Goal: Feedback & Contribution: Contribute content

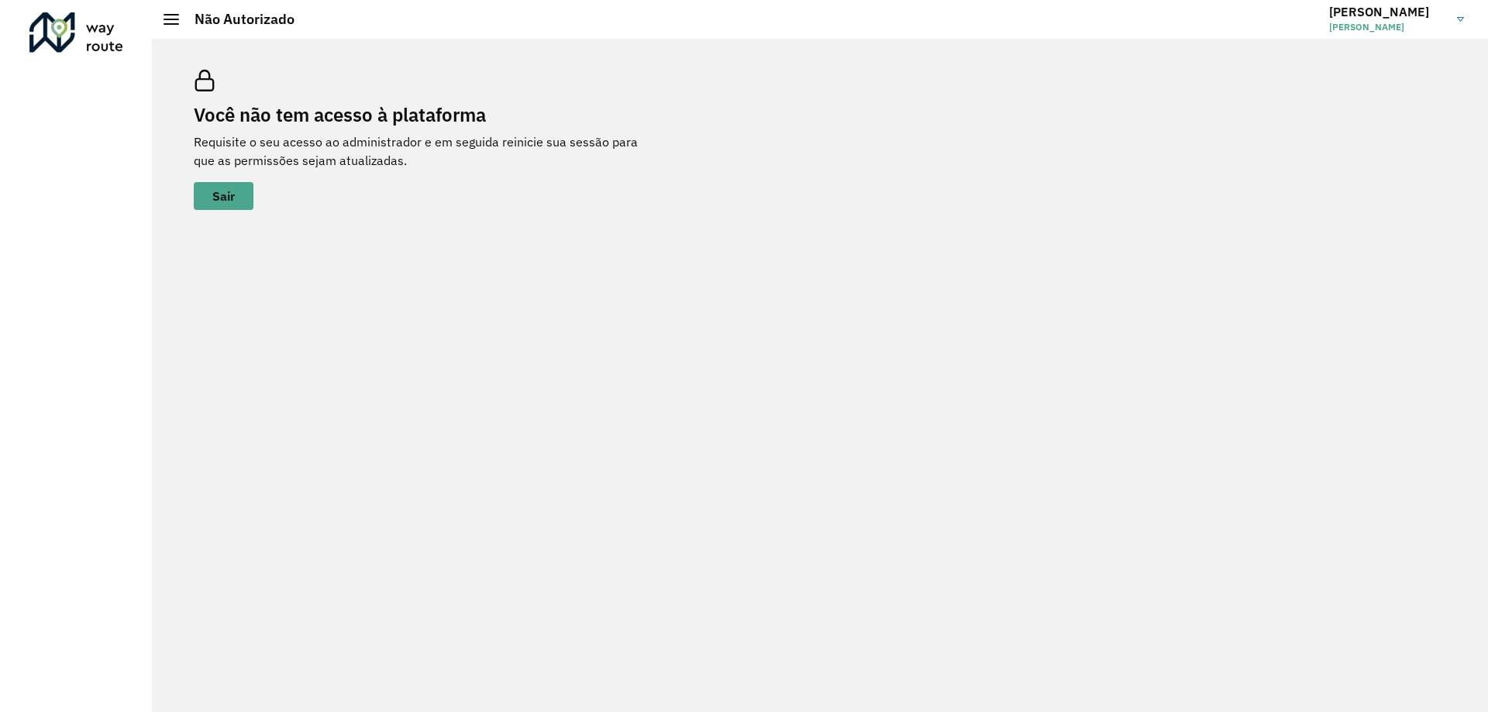
click at [1343, 12] on h3 "Marcelo" at bounding box center [1387, 12] width 116 height 15
click at [1086, 113] on div "Você não tem acesso à plataforma Requisite o seu acesso ao administrador e em s…" at bounding box center [820, 140] width 1290 height 178
click at [1360, 12] on h3 "Marcelo" at bounding box center [1387, 12] width 116 height 15
click at [1203, 113] on div "Você não tem acesso à plataforma Requisite o seu acesso ao administrador e em s…" at bounding box center [820, 140] width 1290 height 178
click at [183, 14] on h2 "Não Autorizado" at bounding box center [236, 19] width 115 height 17
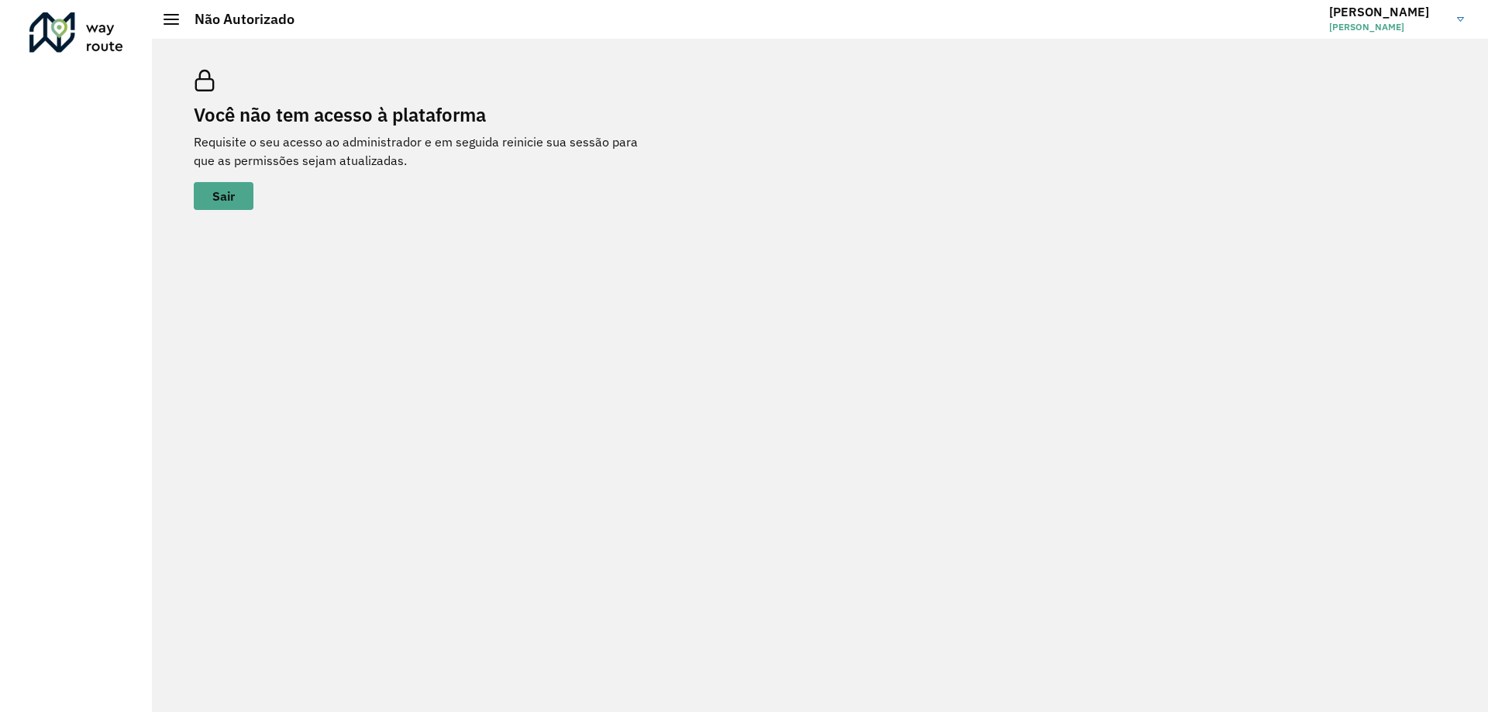
click at [166, 19] on span at bounding box center [172, 20] width 16 height 2
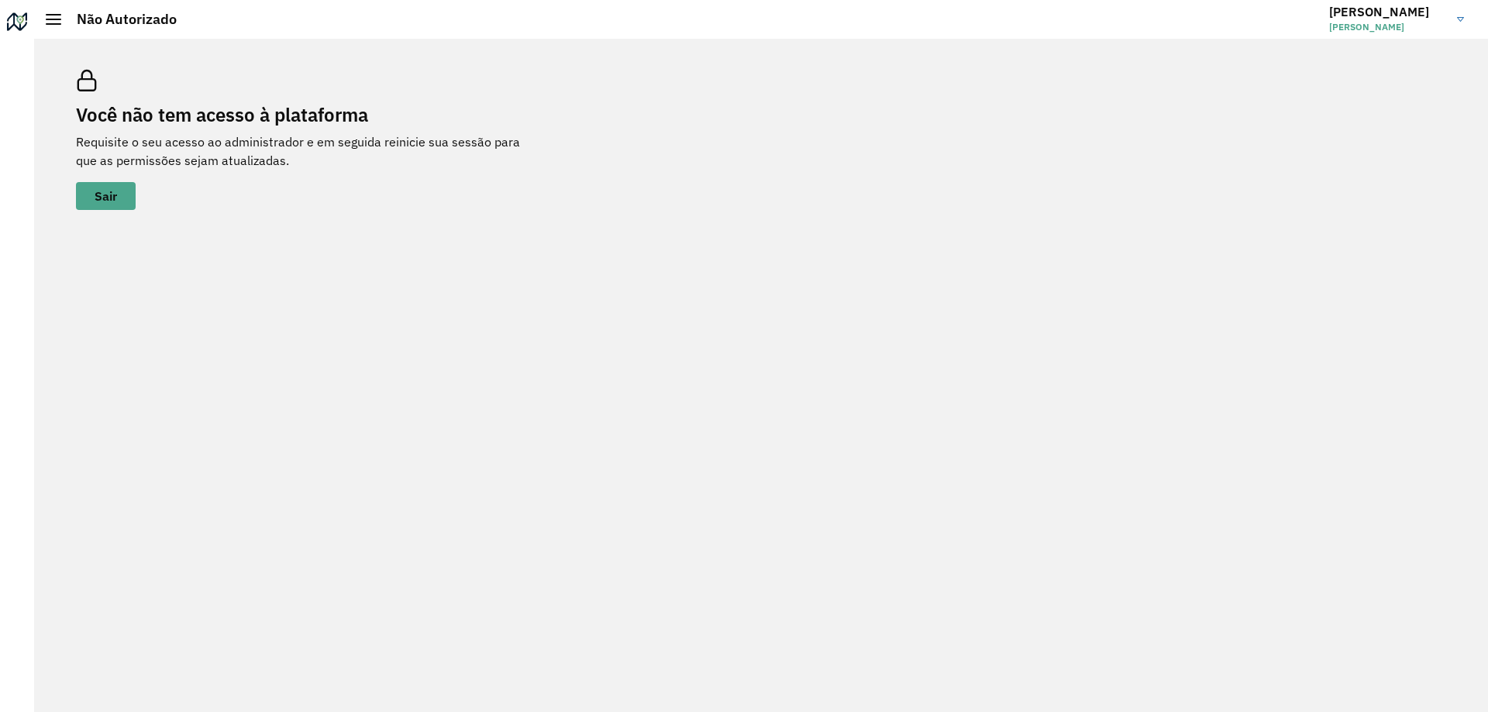
click at [52, 12] on div "Não Autorizado" at bounding box center [111, 19] width 131 height 17
click at [1363, 16] on h3 "Marcelo" at bounding box center [1387, 12] width 116 height 15
click at [1393, 83] on link "Encerrar sessão" at bounding box center [1400, 76] width 136 height 47
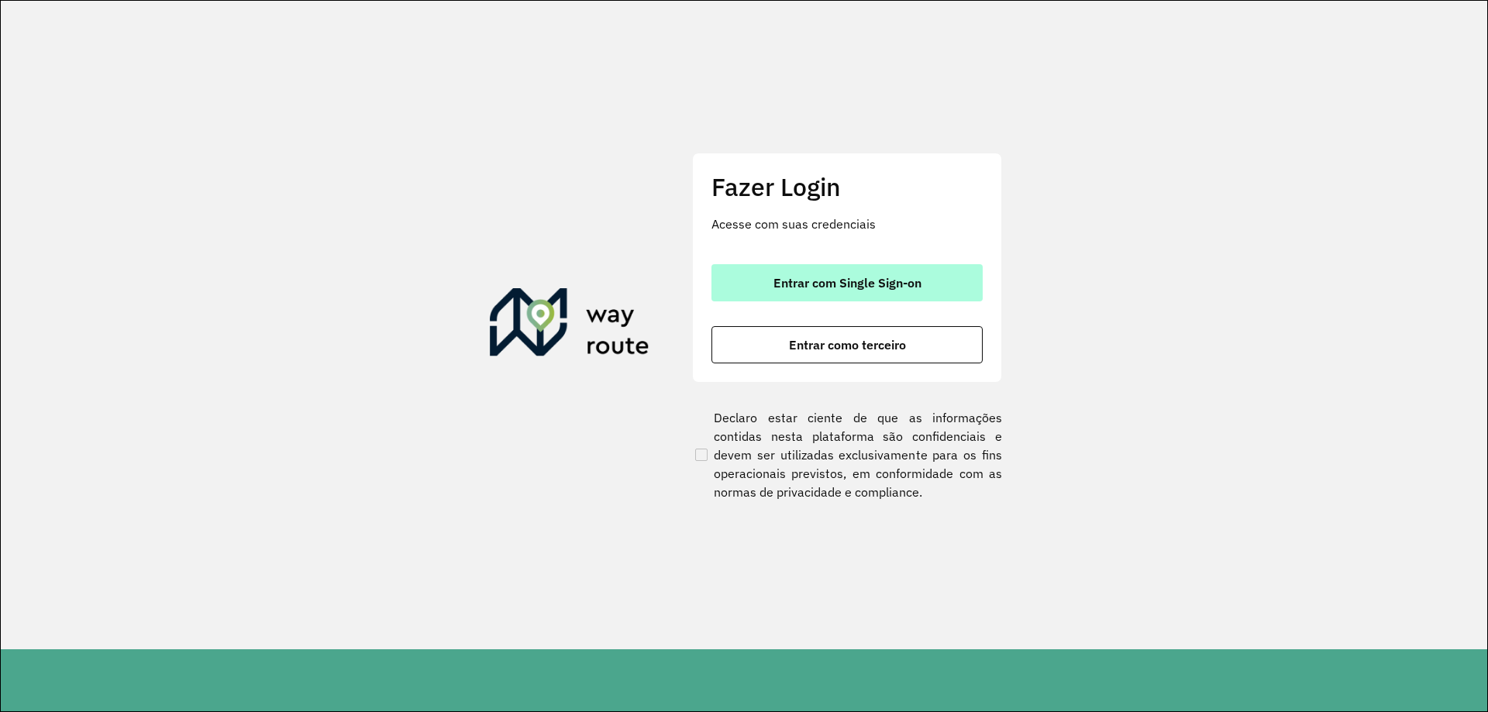
click at [820, 277] on span "Entrar com Single Sign-on" at bounding box center [848, 283] width 148 height 12
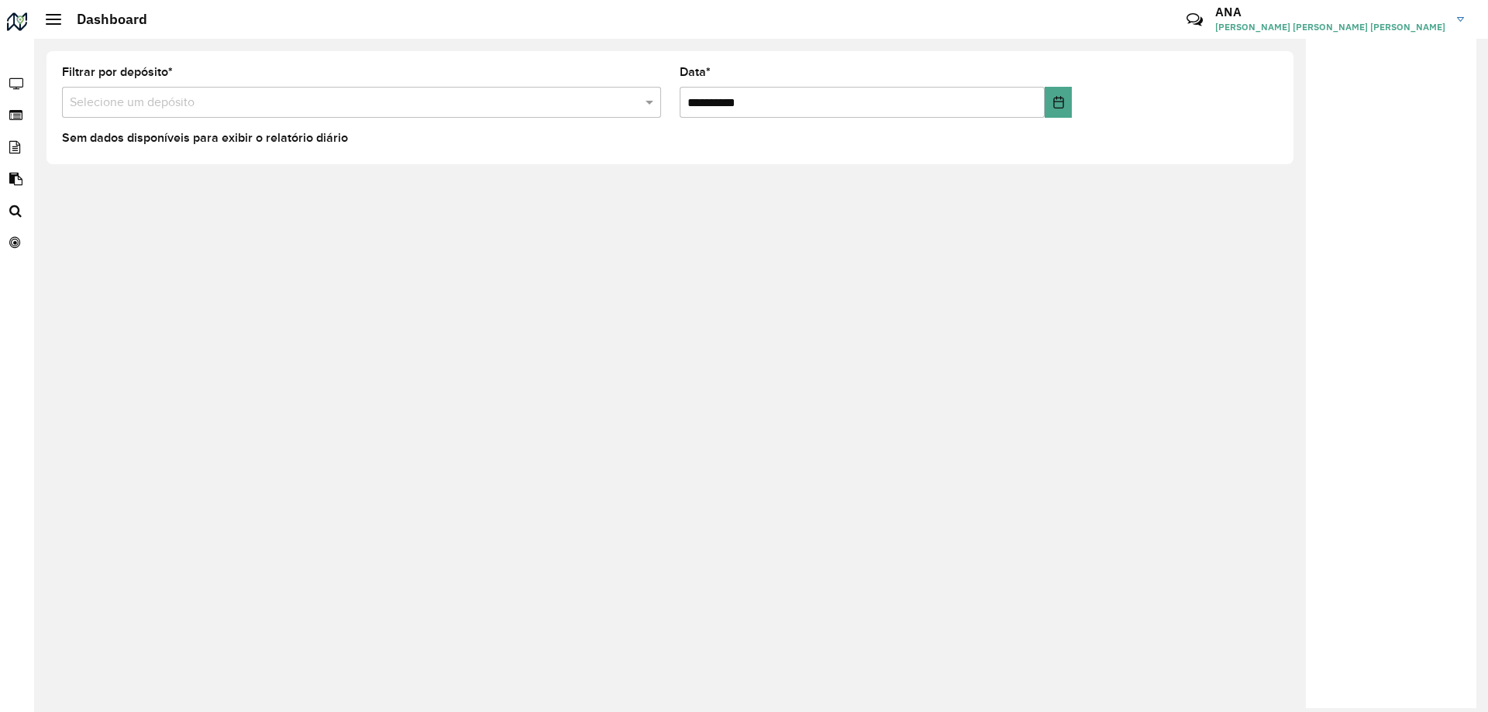
click at [360, 107] on input "text" at bounding box center [346, 103] width 553 height 19
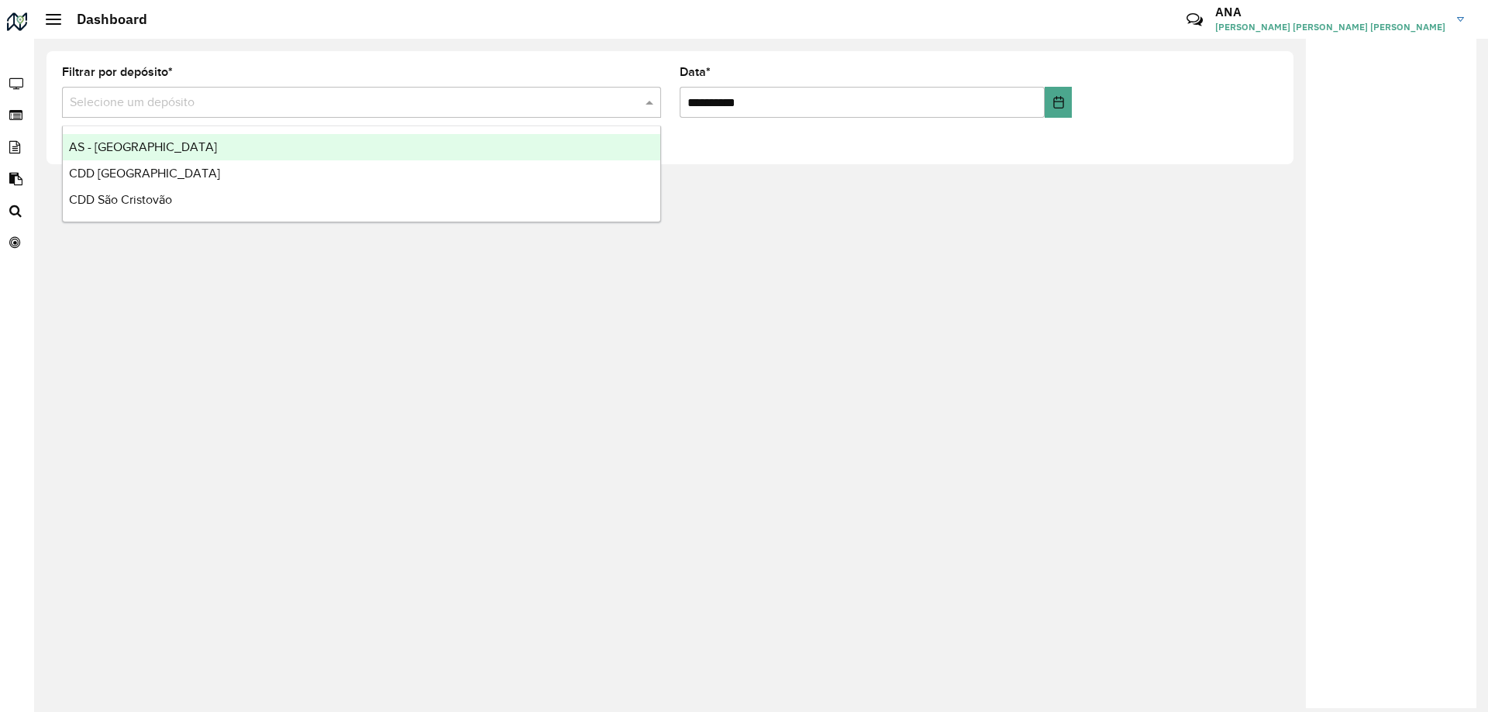
click at [147, 146] on span "AS - [GEOGRAPHIC_DATA]" at bounding box center [143, 146] width 148 height 13
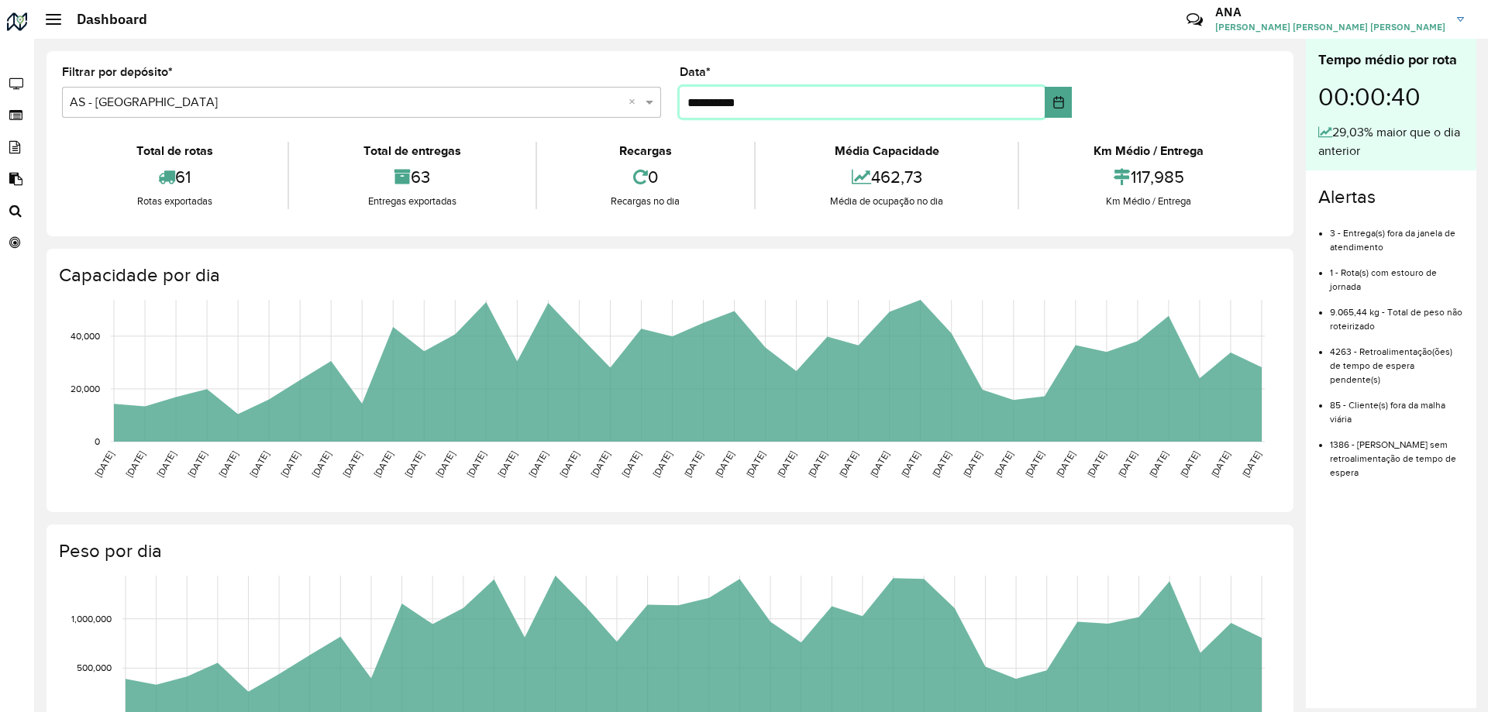
click at [697, 98] on input "**********" at bounding box center [863, 102] width 366 height 31
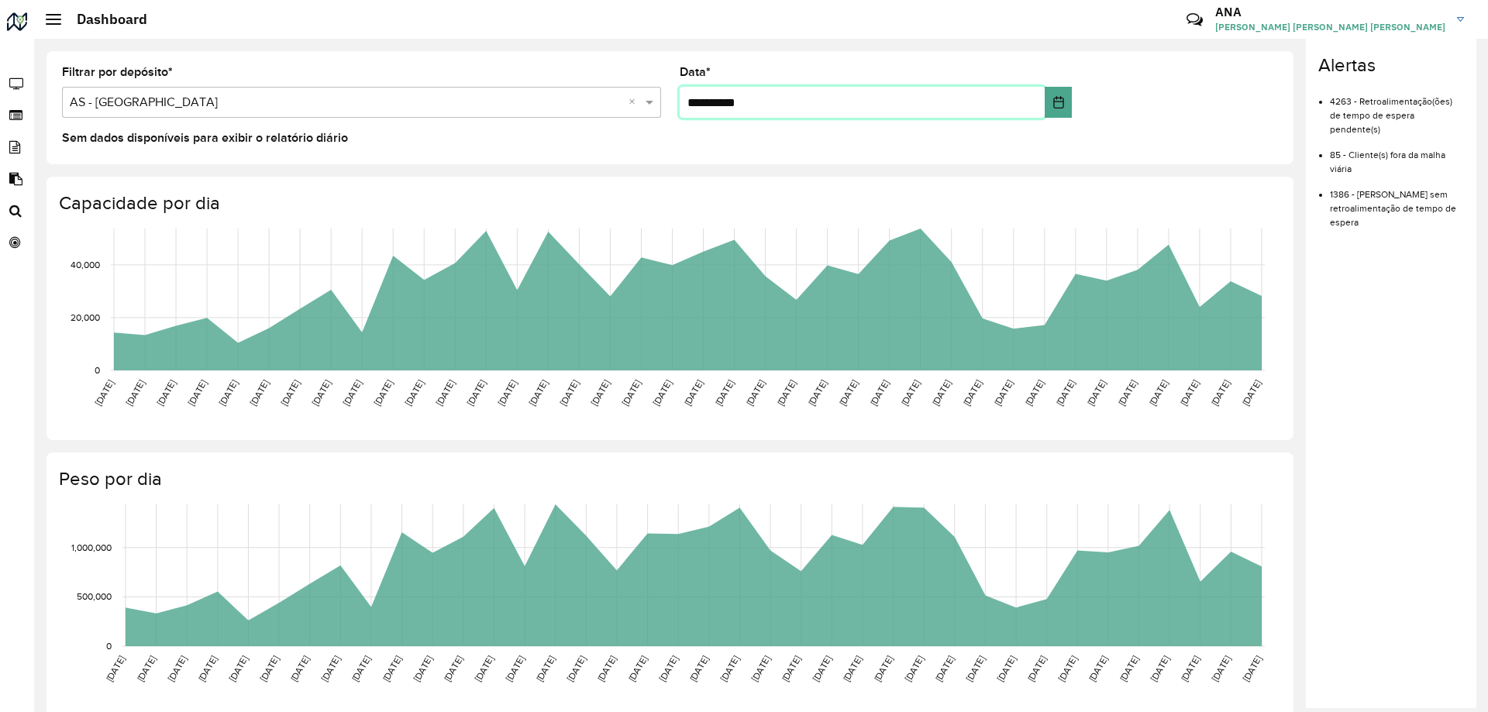
type input "**********"
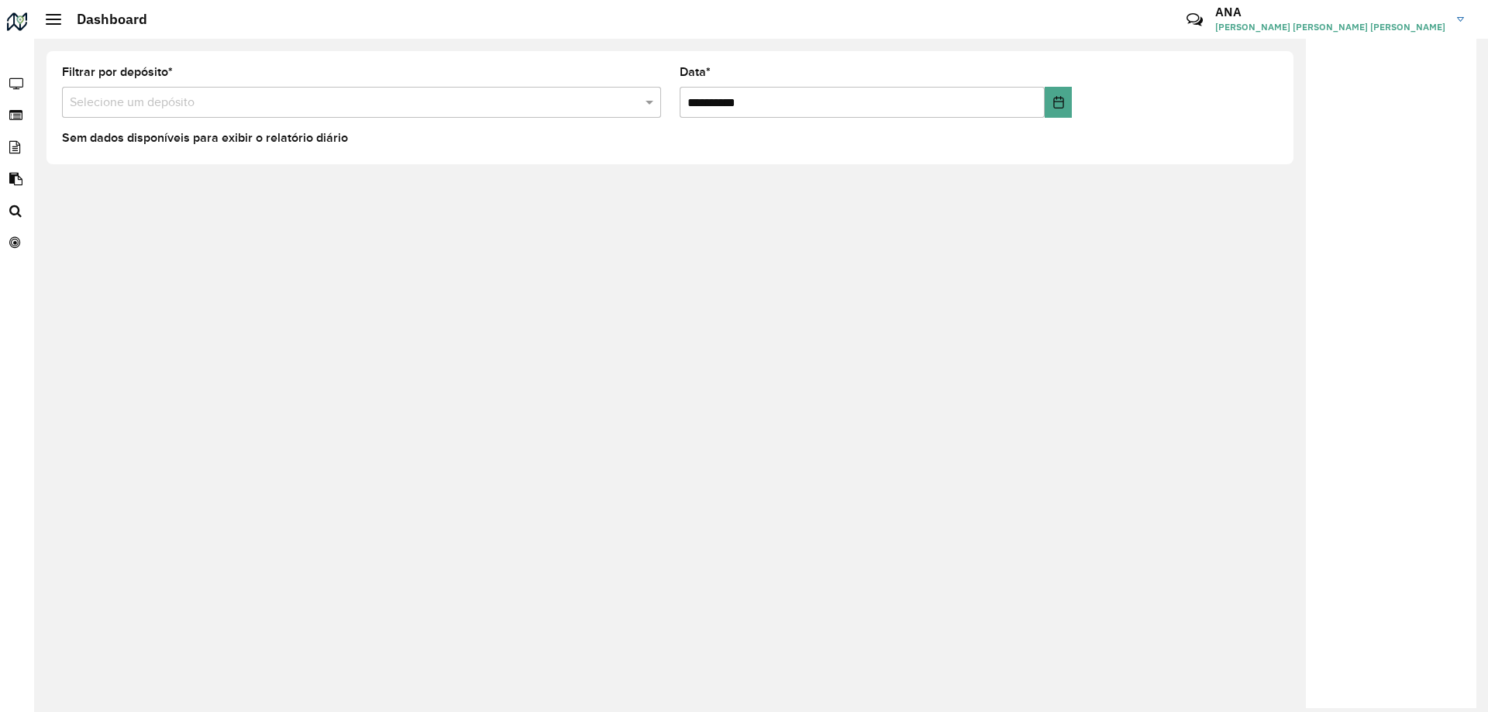
click at [266, 103] on input "text" at bounding box center [346, 103] width 553 height 19
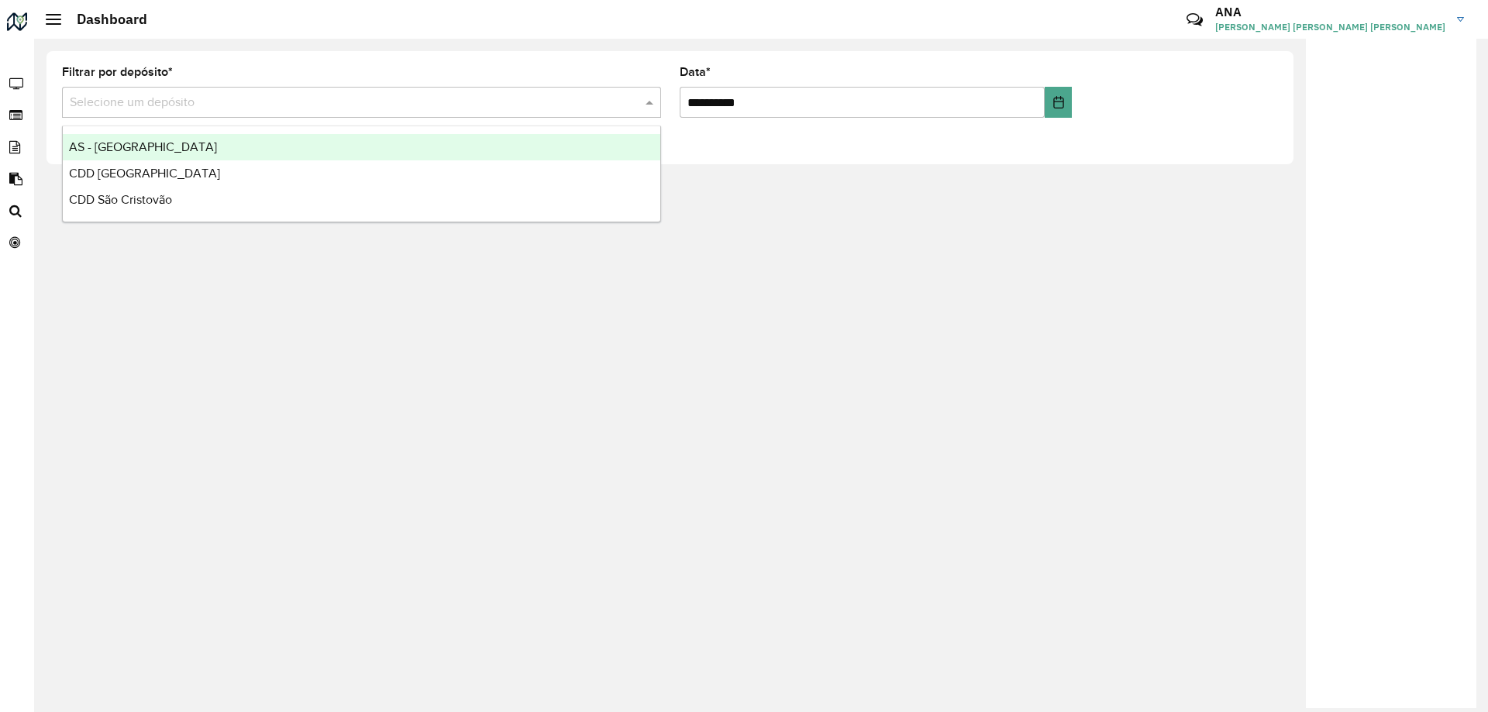
click at [148, 147] on span "AS - [GEOGRAPHIC_DATA]" at bounding box center [143, 146] width 148 height 13
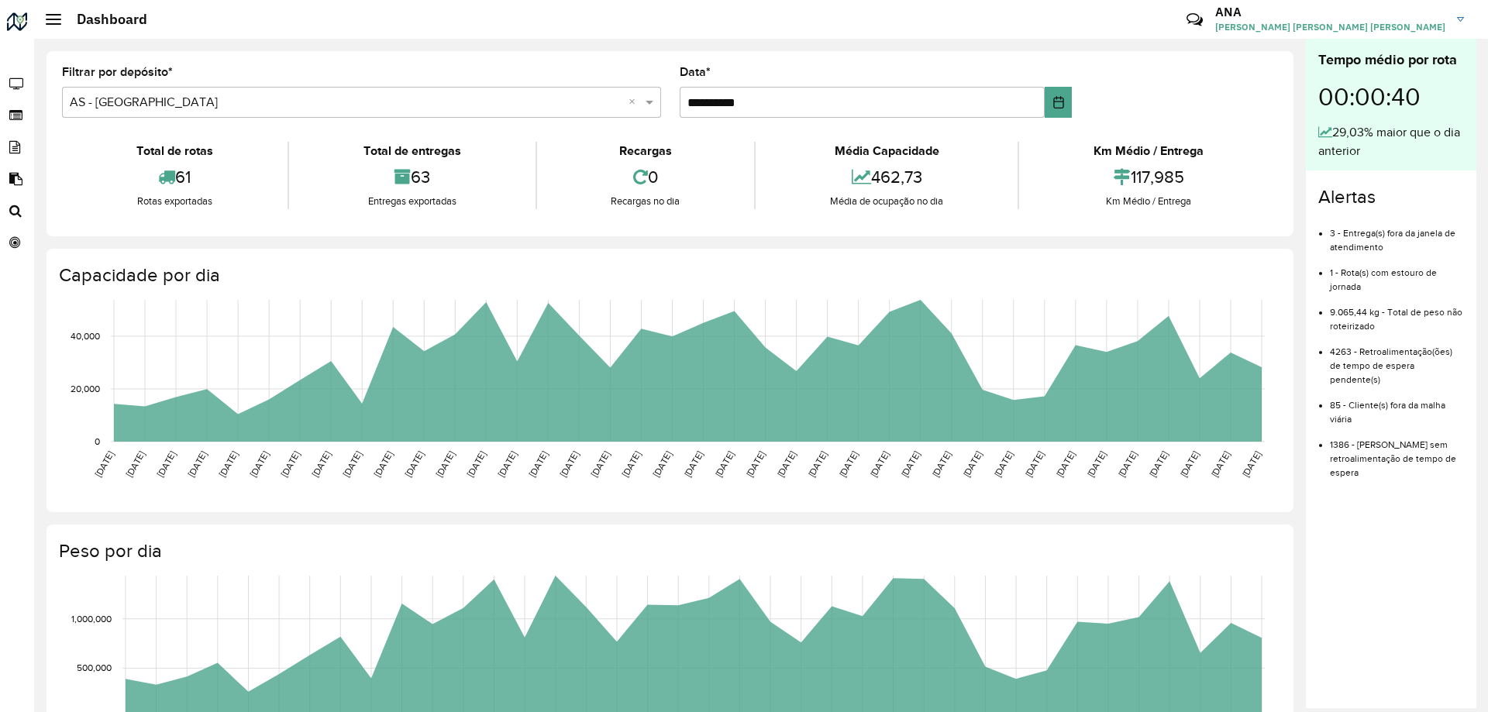
click at [53, 24] on span at bounding box center [54, 24] width 16 height 2
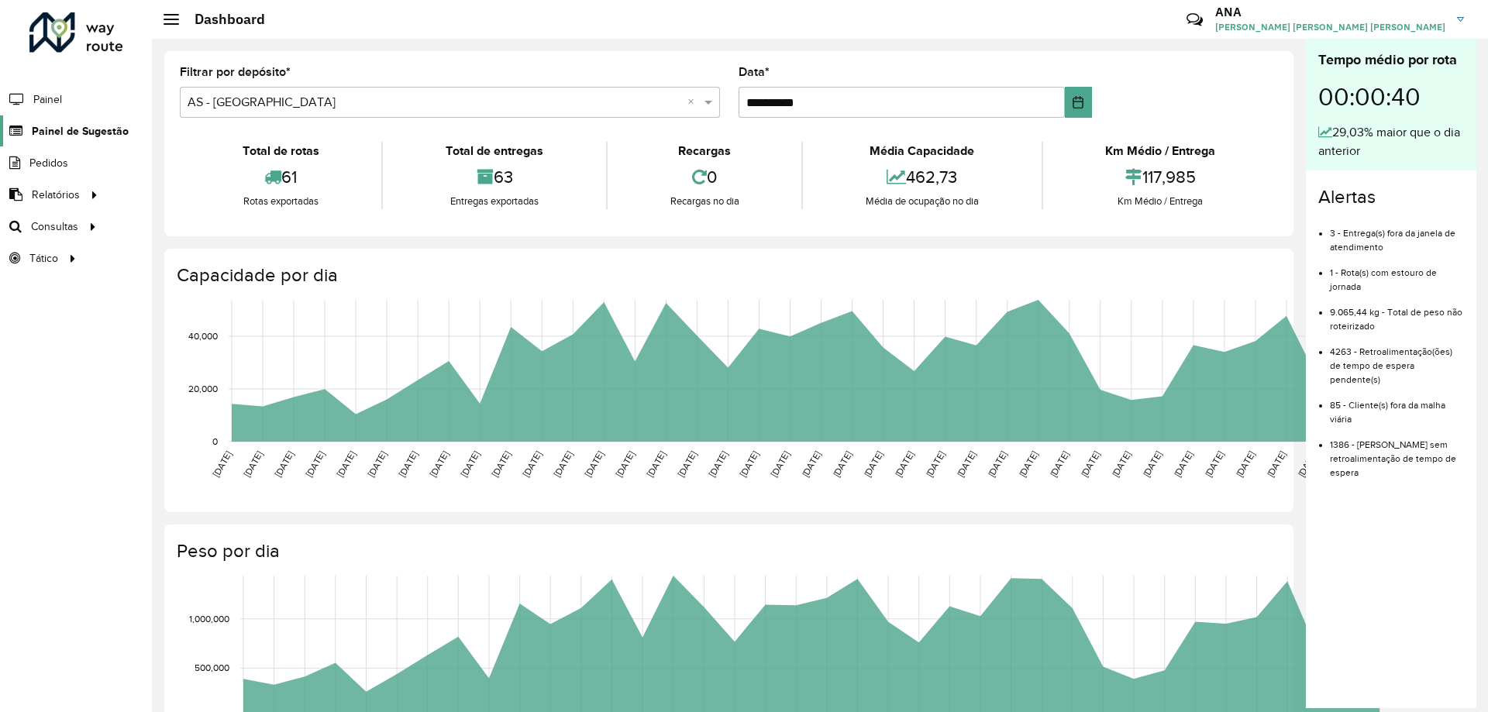
click at [63, 132] on span "Painel de Sugestão" at bounding box center [80, 131] width 97 height 16
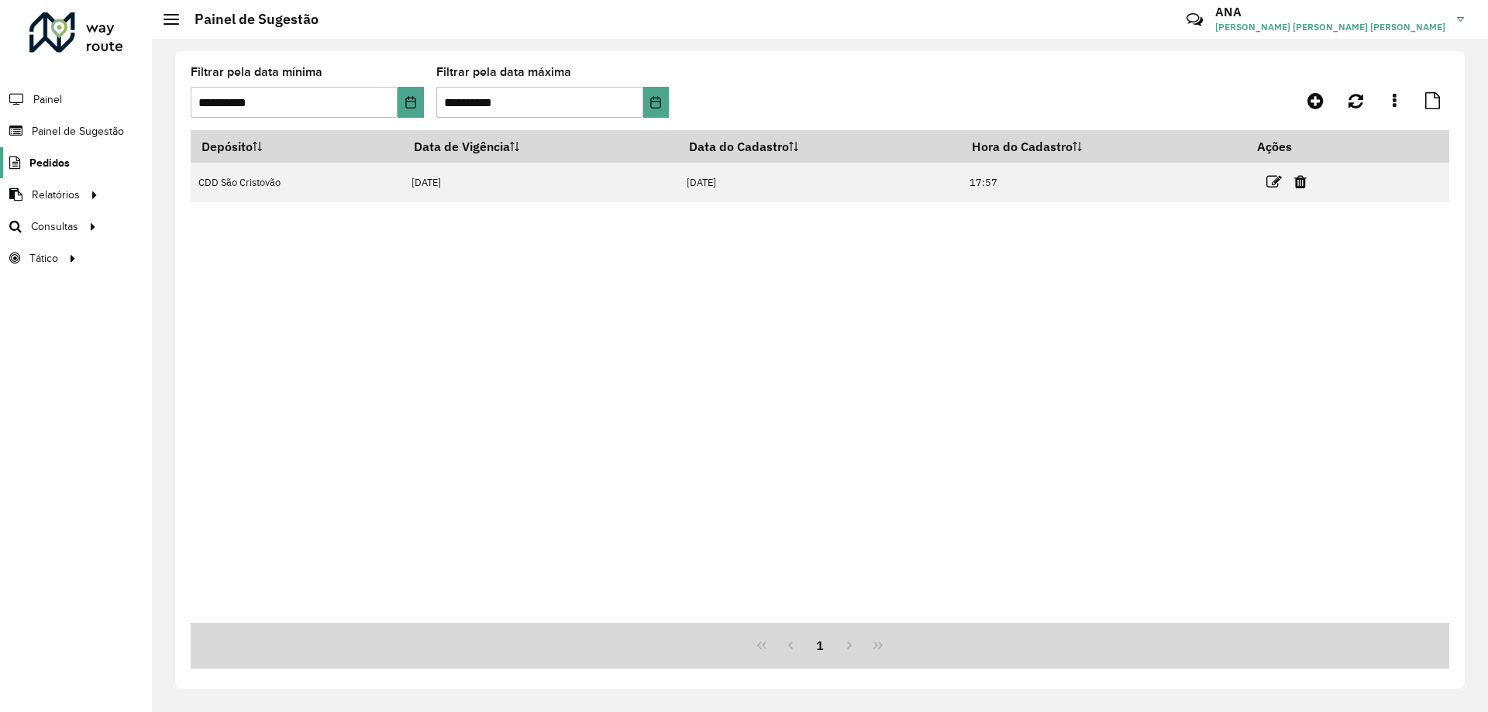
click at [49, 157] on span "Pedidos" at bounding box center [49, 163] width 40 height 16
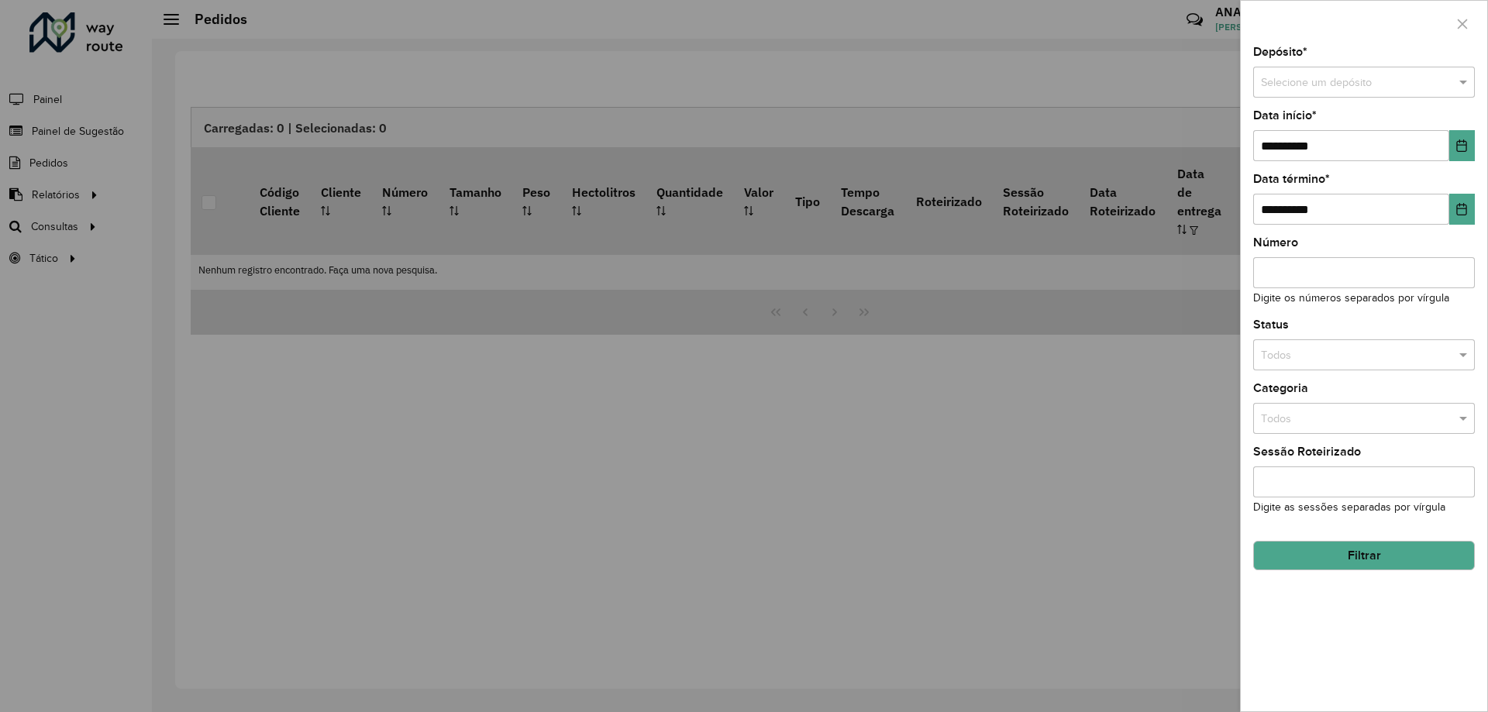
click at [46, 191] on div at bounding box center [744, 356] width 1488 height 712
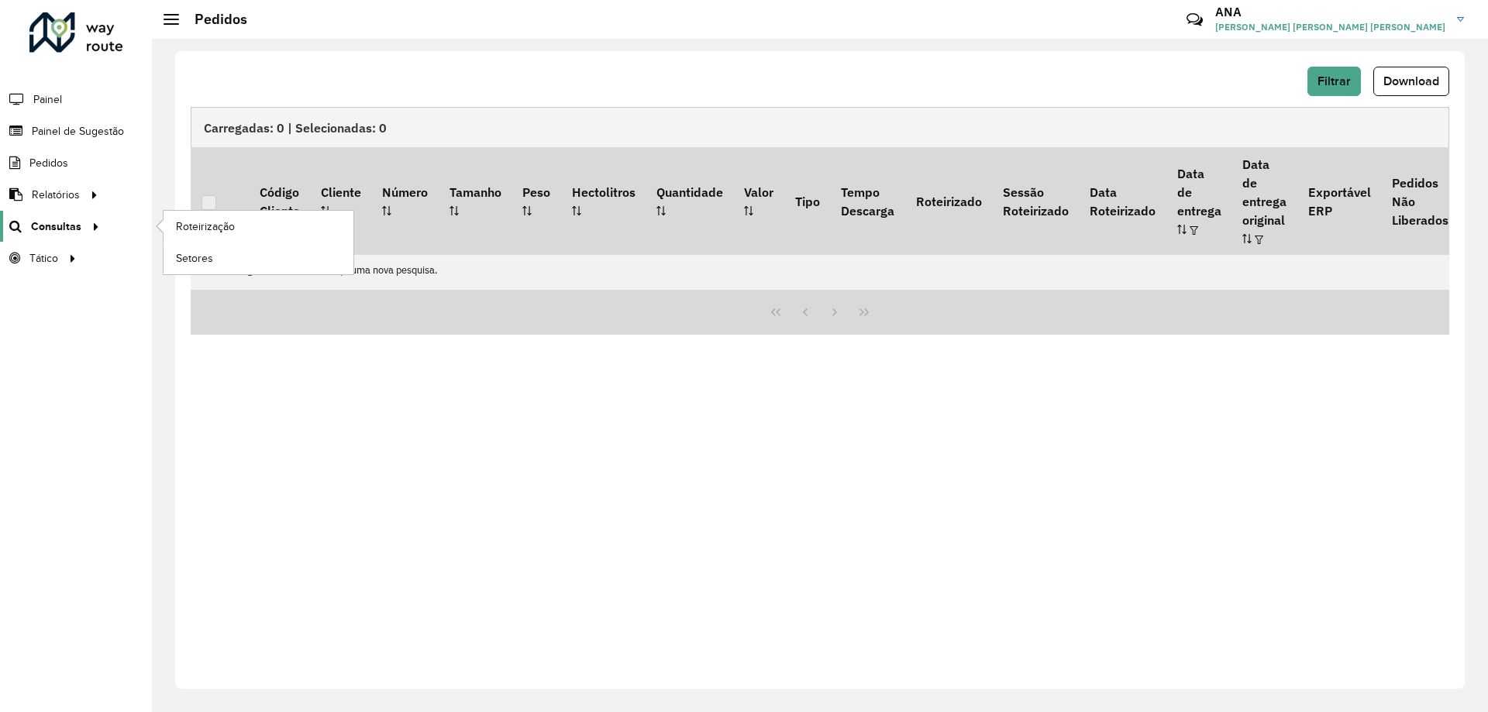
click at [48, 215] on link "Consultas" at bounding box center [52, 226] width 105 height 31
click at [197, 219] on span "Roteirização" at bounding box center [207, 227] width 63 height 16
click at [58, 98] on span "Painel" at bounding box center [49, 99] width 32 height 16
click at [55, 95] on span "Painel" at bounding box center [49, 99] width 32 height 16
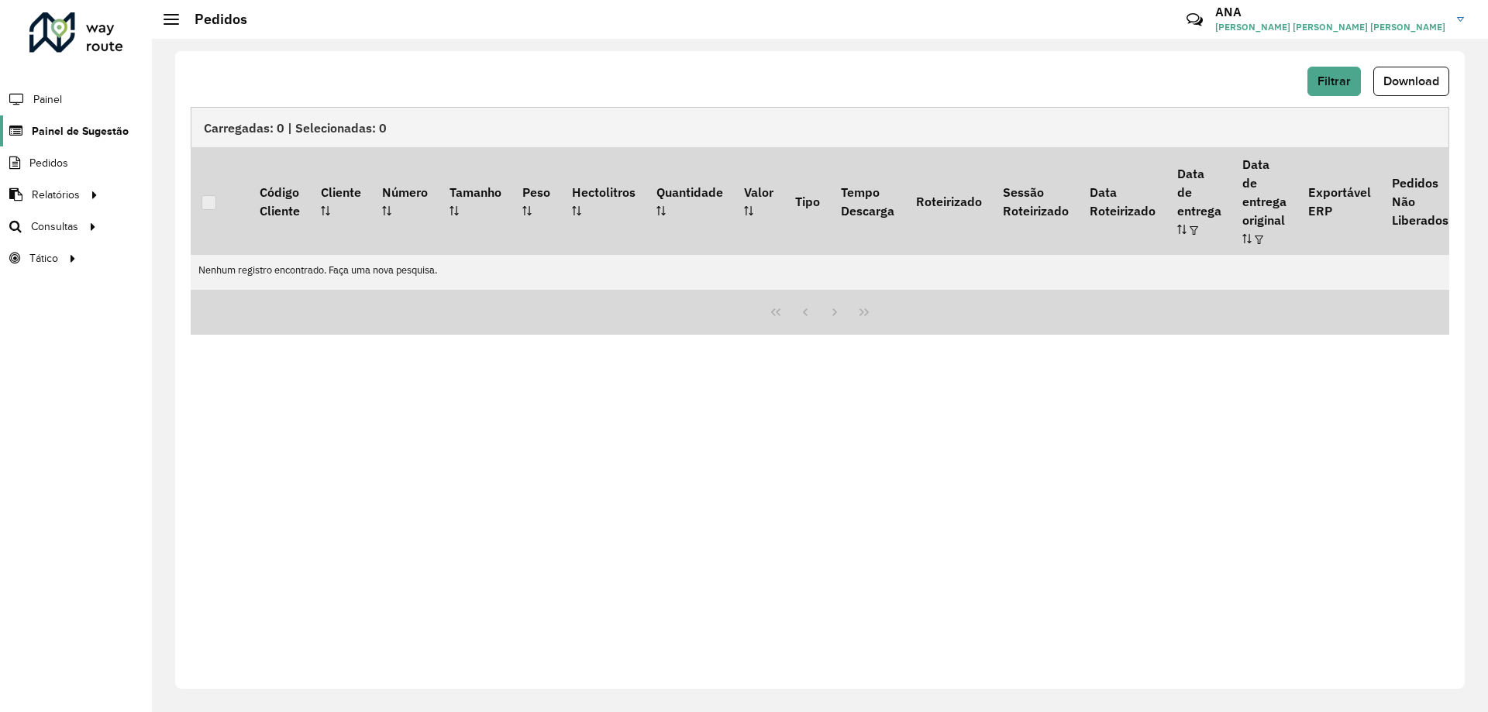
click at [73, 122] on link "Painel de Sugestão" at bounding box center [64, 130] width 129 height 31
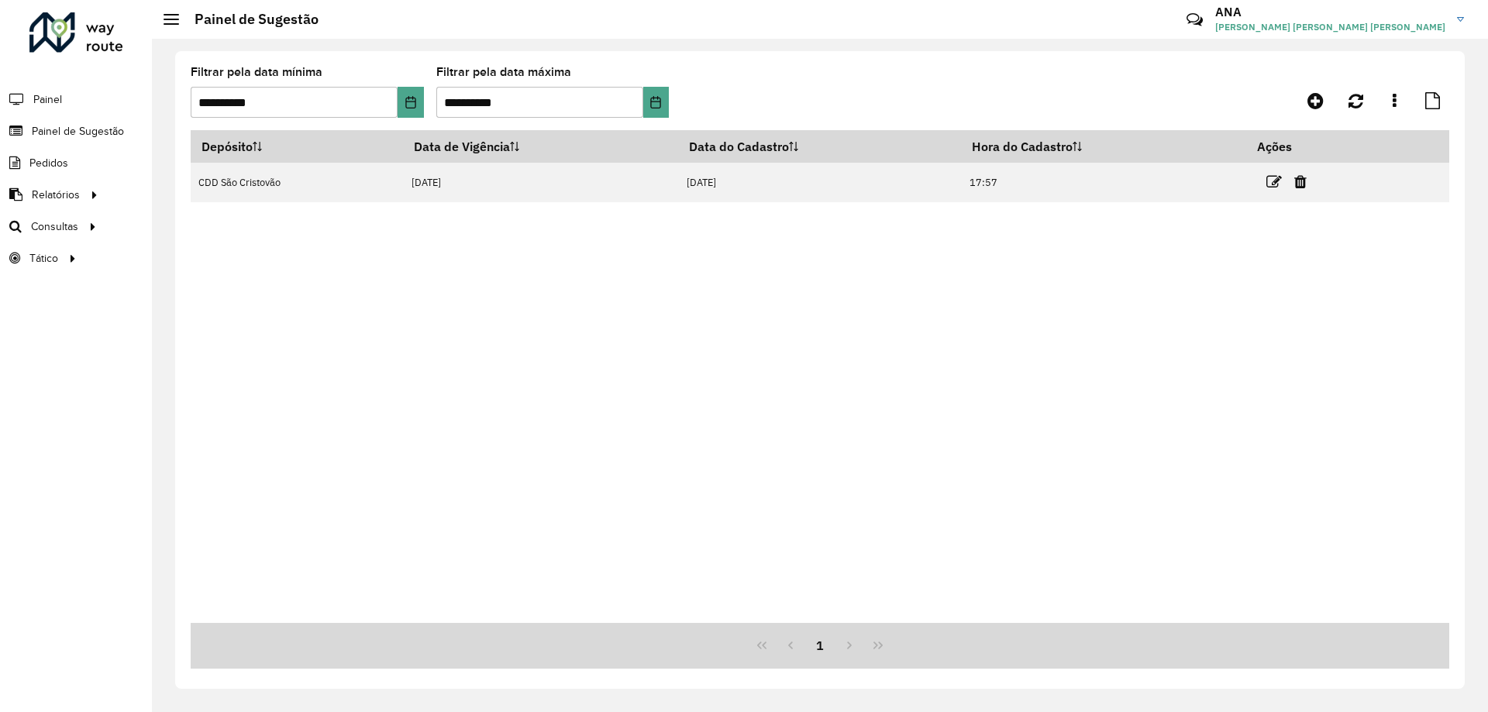
click at [71, 157] on li "Pedidos" at bounding box center [76, 163] width 152 height 32
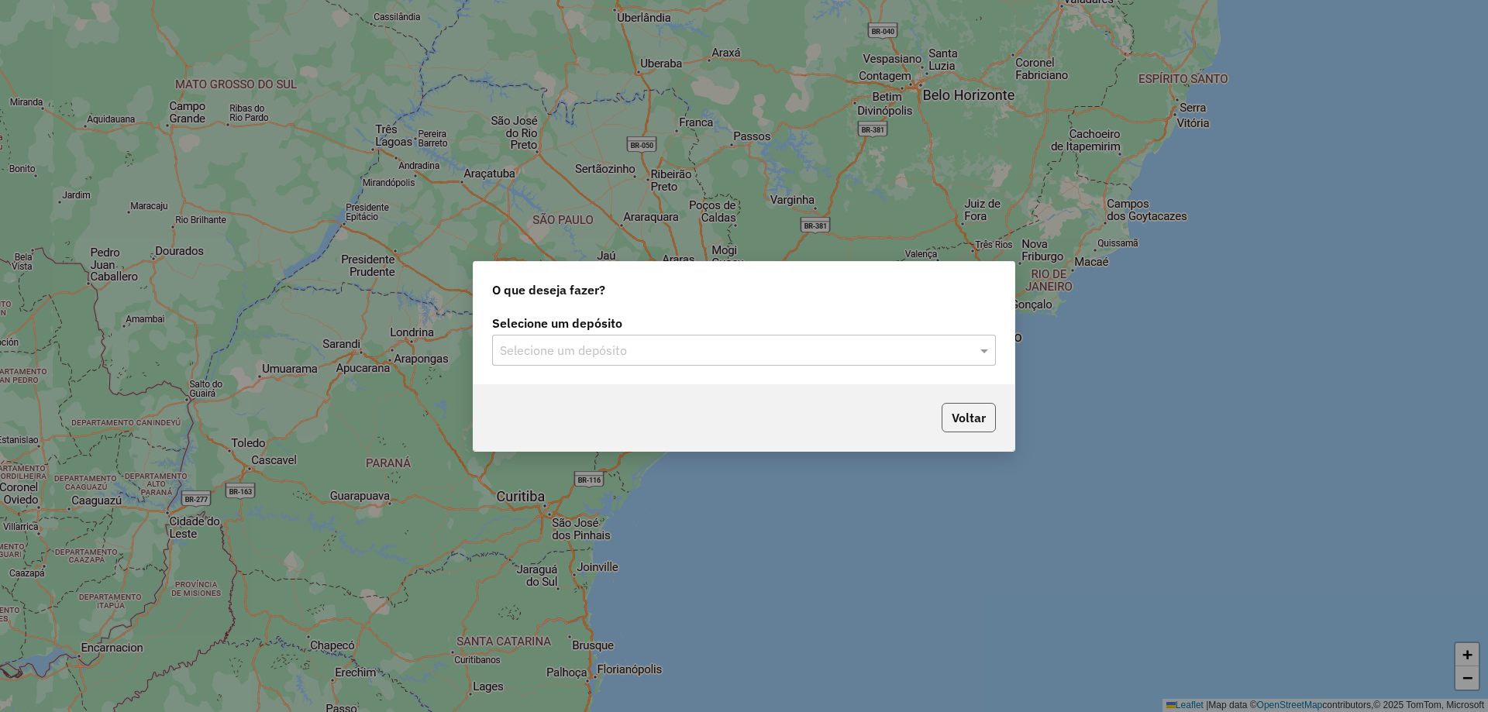
click at [949, 413] on button "Voltar" at bounding box center [969, 417] width 54 height 29
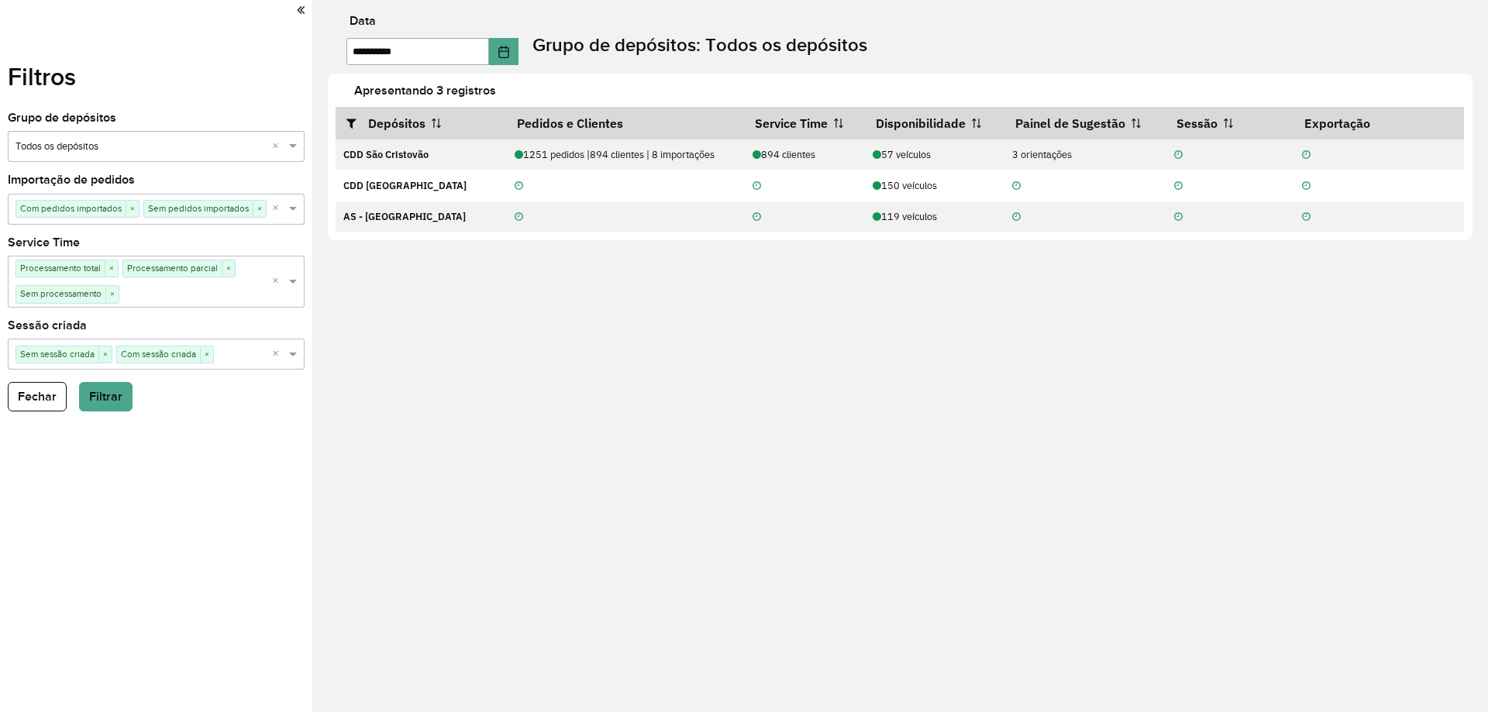
click at [297, 14] on icon at bounding box center [301, 10] width 8 height 14
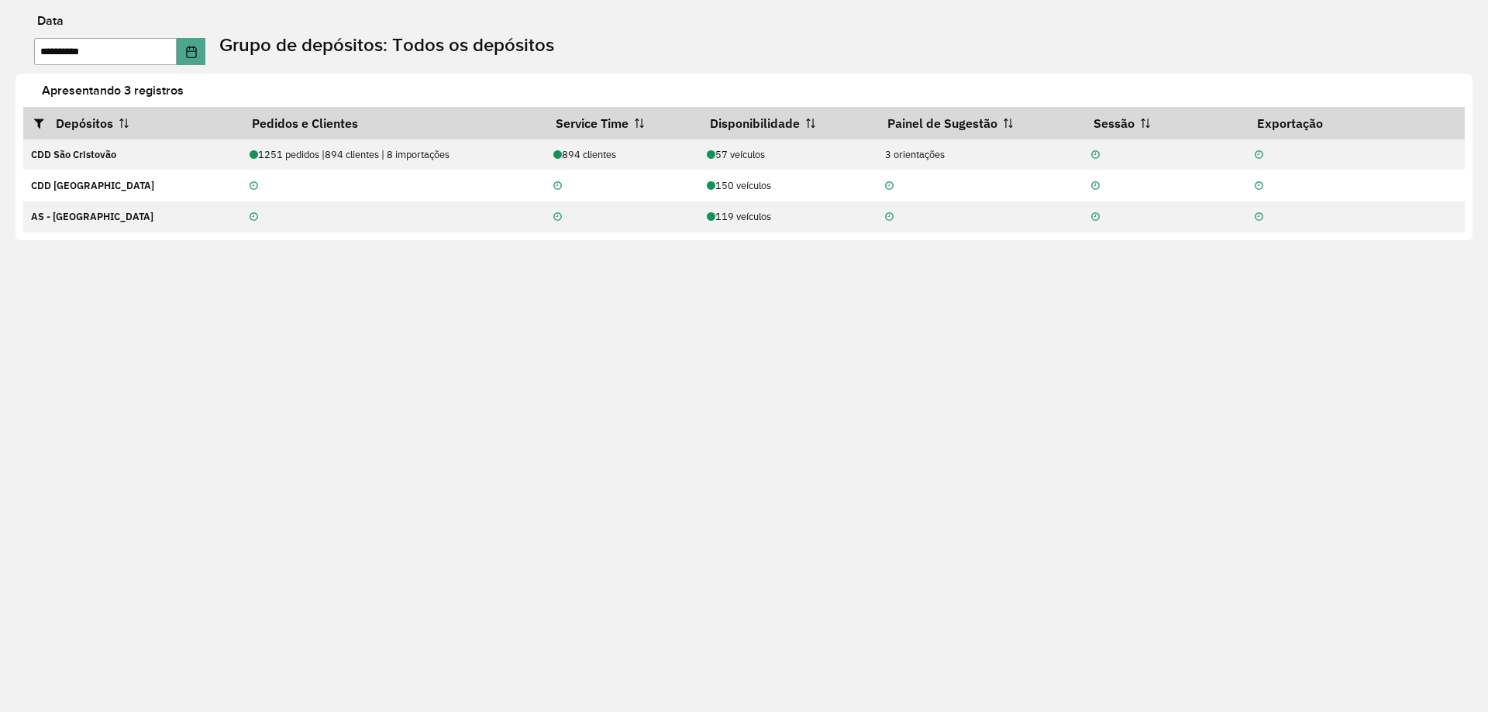
click at [24, 27] on div "**********" at bounding box center [752, 41] width 1473 height 50
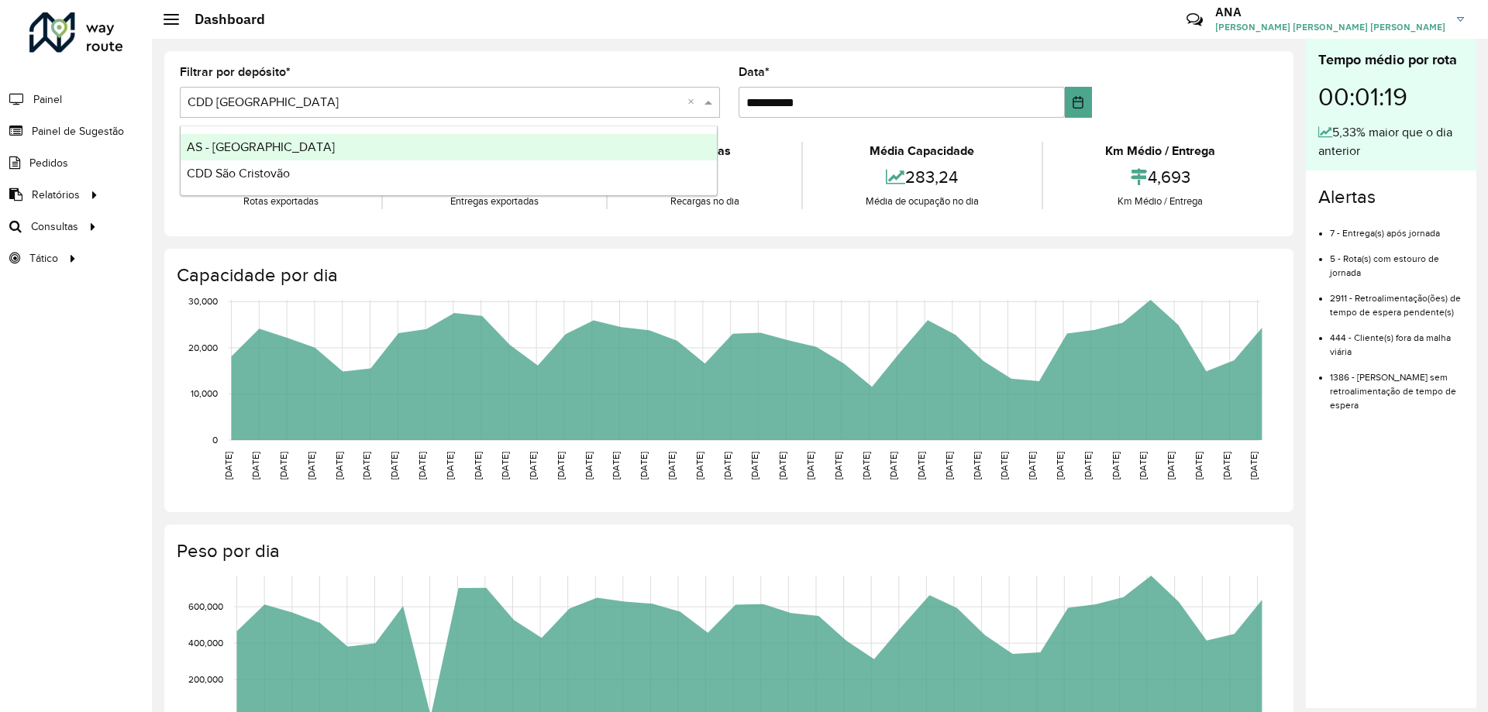
click at [424, 102] on input "text" at bounding box center [435, 103] width 494 height 19
click at [251, 146] on span "AS - [GEOGRAPHIC_DATA]" at bounding box center [261, 146] width 148 height 13
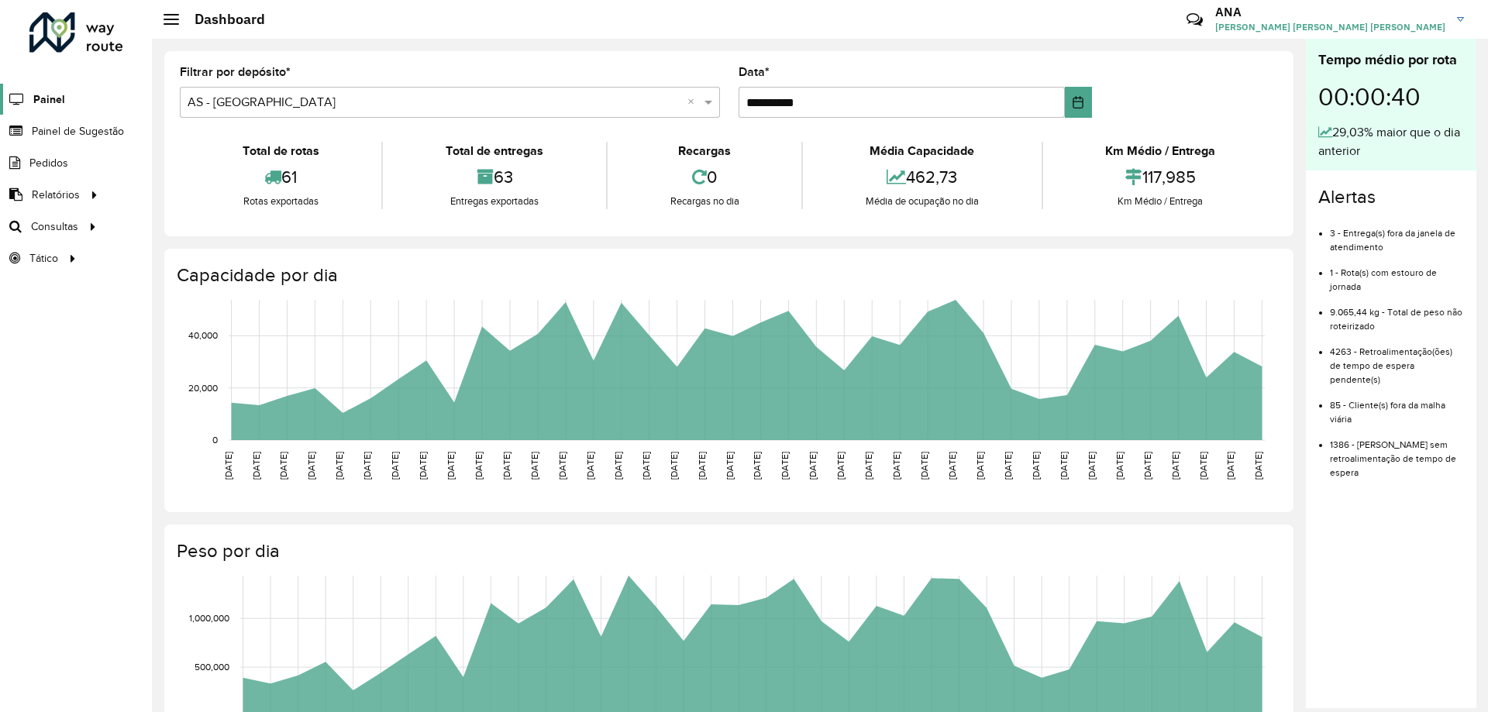
click at [57, 102] on span "Painel" at bounding box center [49, 99] width 32 height 16
click at [50, 123] on span "Painel de Sugestão" at bounding box center [80, 131] width 97 height 16
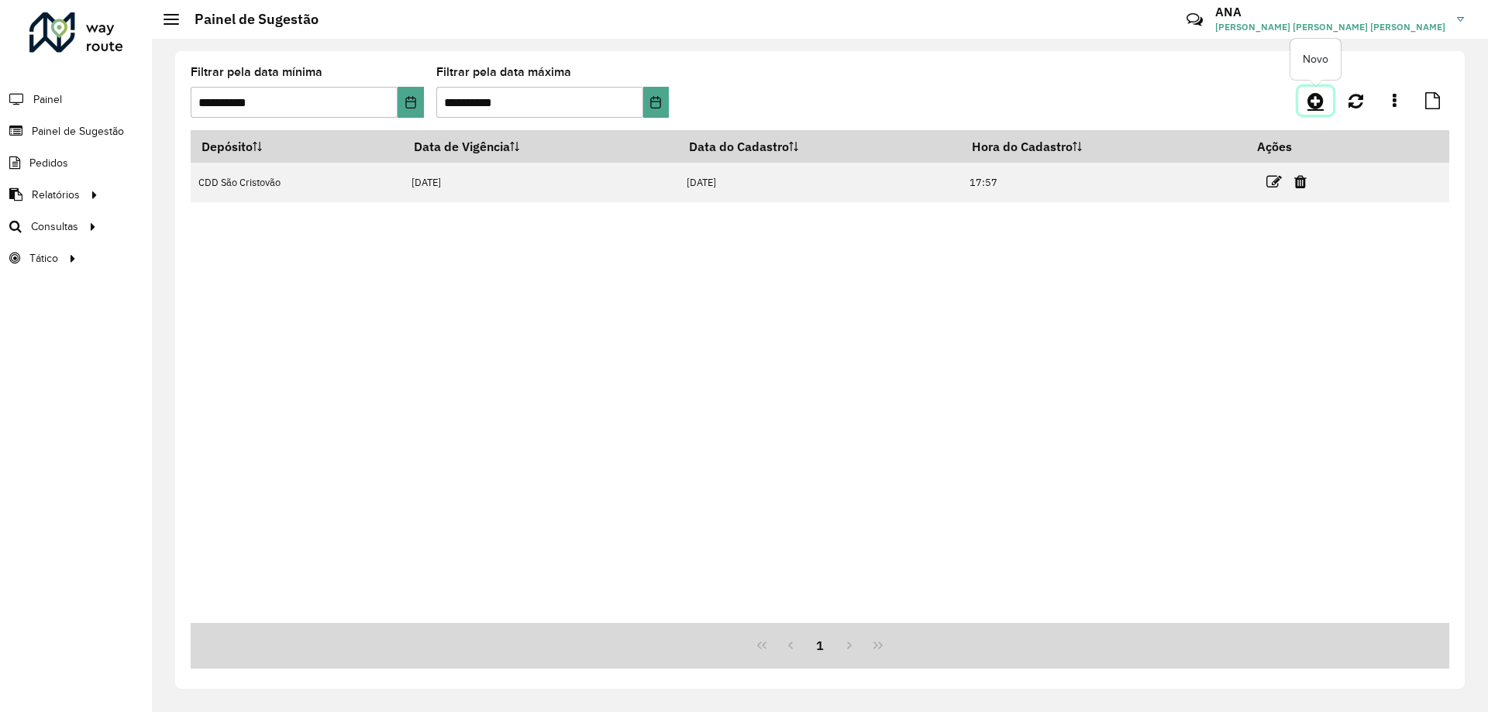
click at [1315, 102] on icon at bounding box center [1316, 100] width 16 height 19
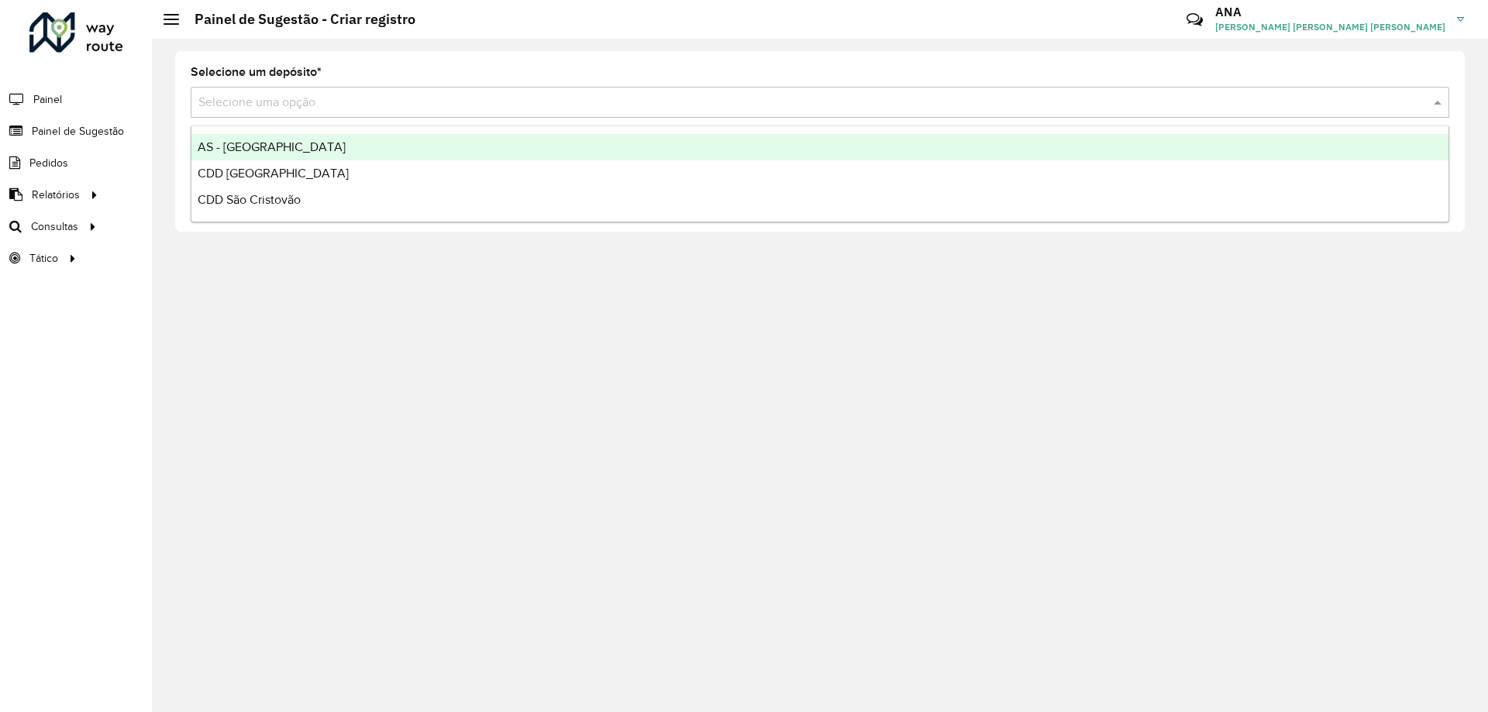
click at [272, 112] on div "Selecione uma opção" at bounding box center [820, 102] width 1259 height 31
click at [237, 144] on span "AS - [GEOGRAPHIC_DATA]" at bounding box center [272, 146] width 148 height 13
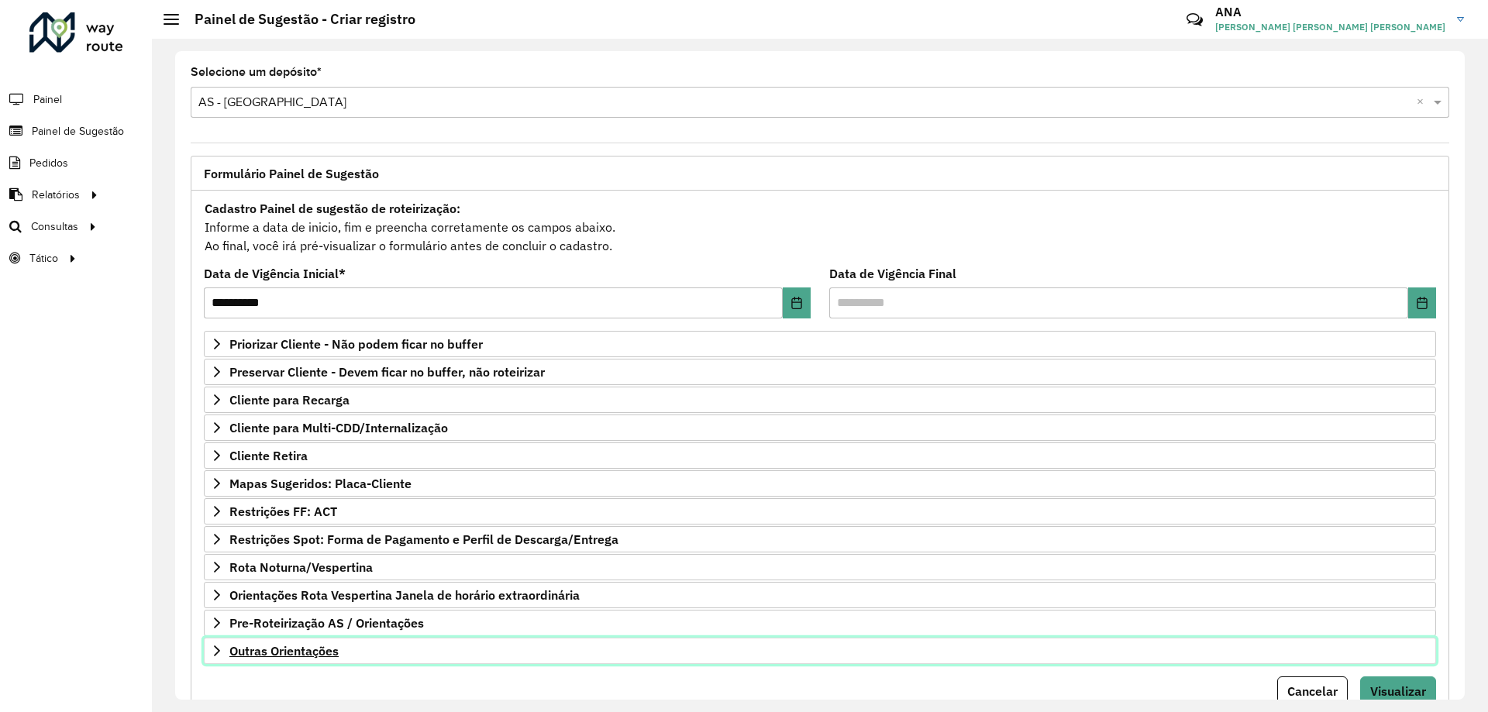
click at [278, 649] on span "Outras Orientações" at bounding box center [283, 651] width 109 height 12
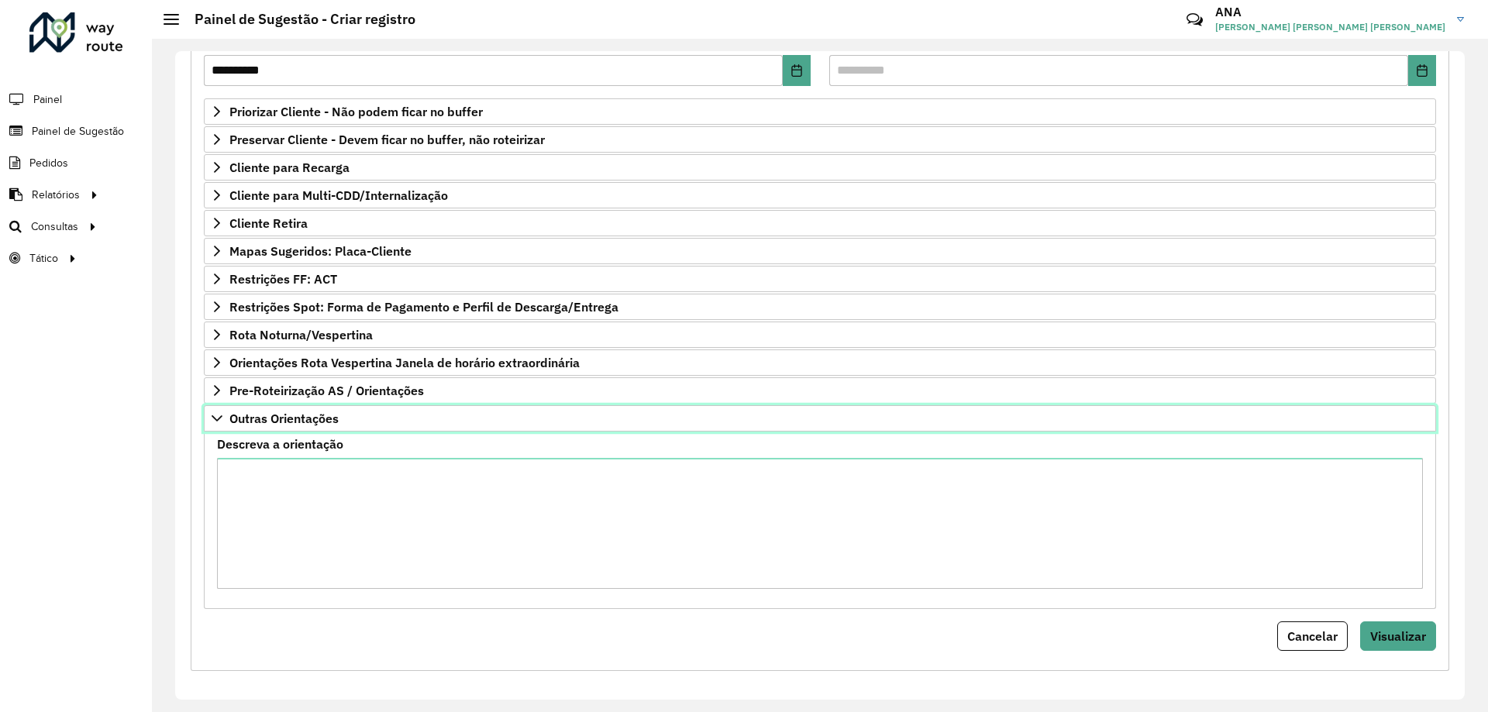
scroll to position [238, 0]
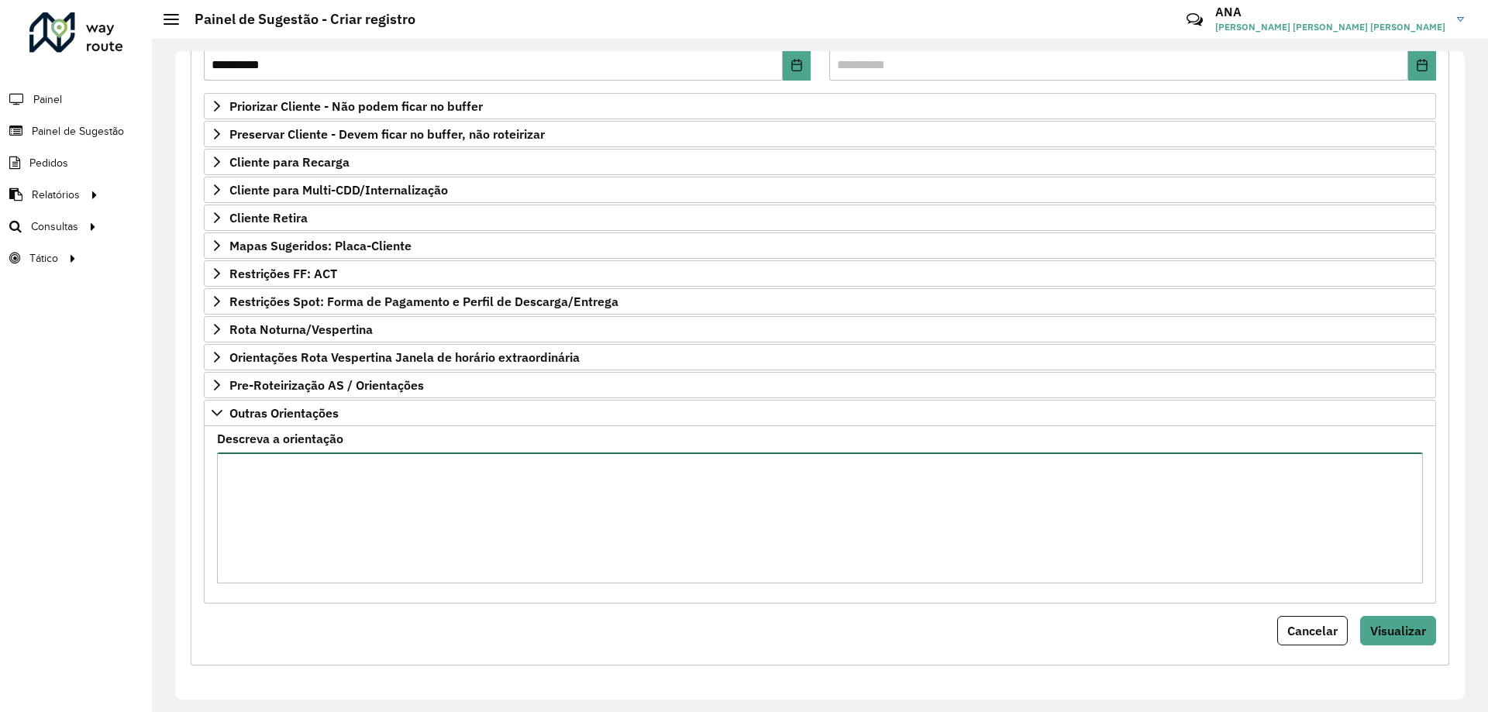
click at [283, 495] on textarea "Descreva a orientação" at bounding box center [820, 518] width 1206 height 131
paste textarea "***** *****"
type textarea "**********"
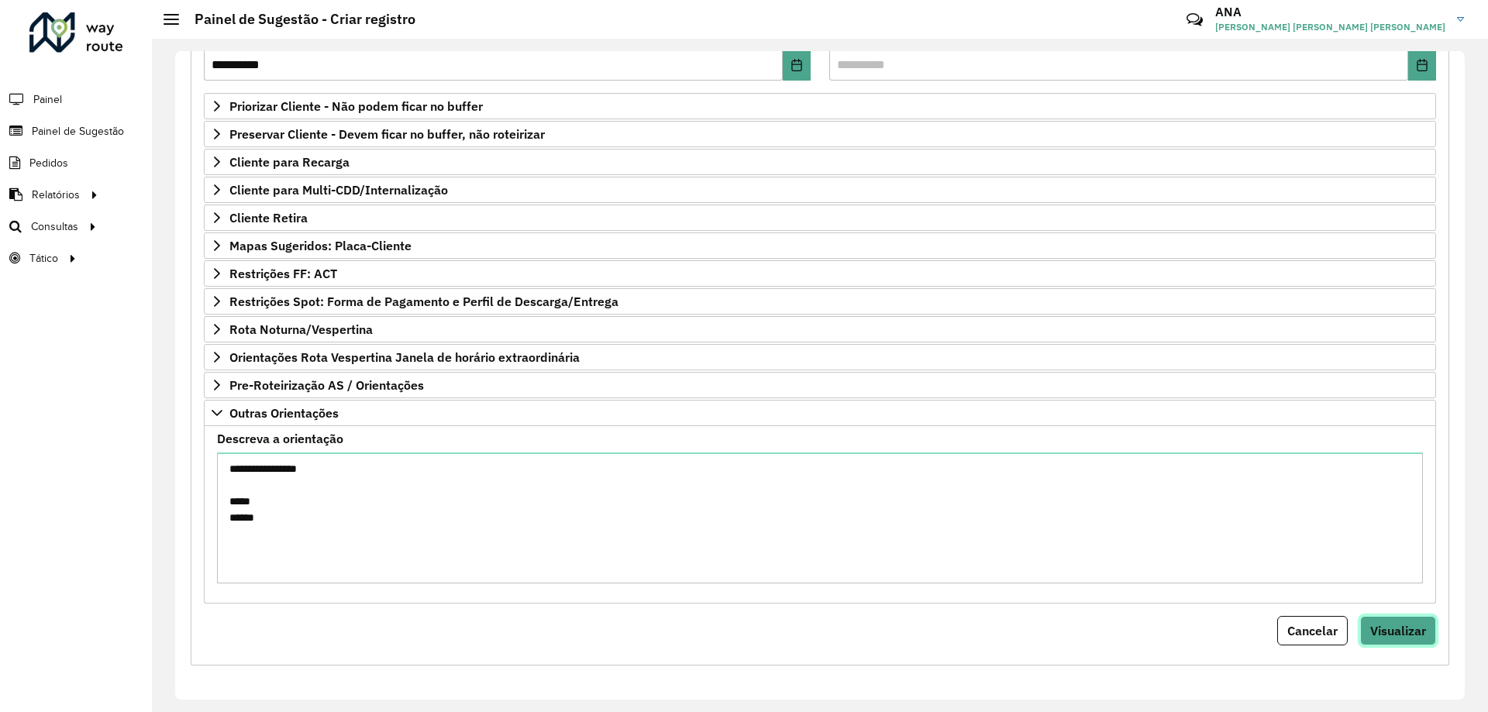
click at [1373, 634] on span "Visualizar" at bounding box center [1398, 631] width 56 height 16
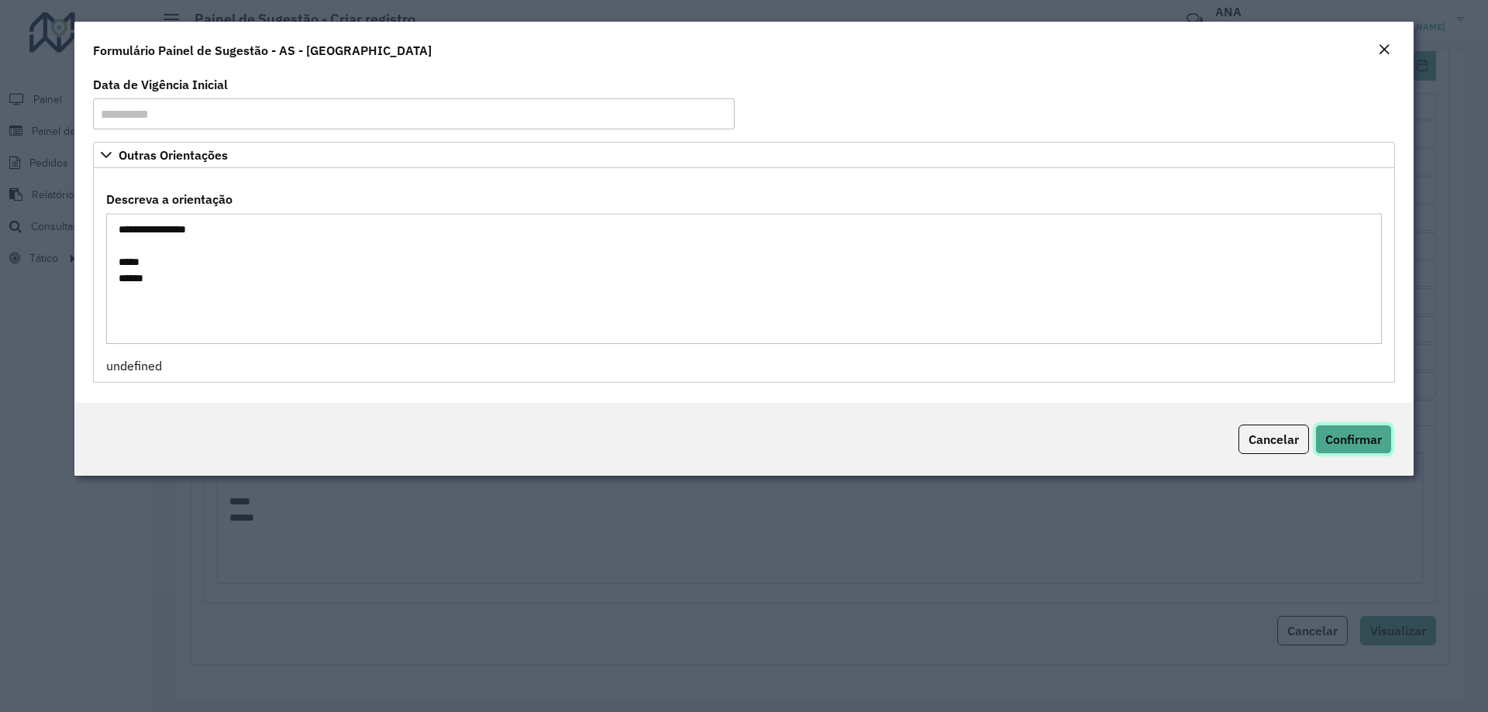
click at [1355, 448] on button "Confirmar" at bounding box center [1353, 439] width 77 height 29
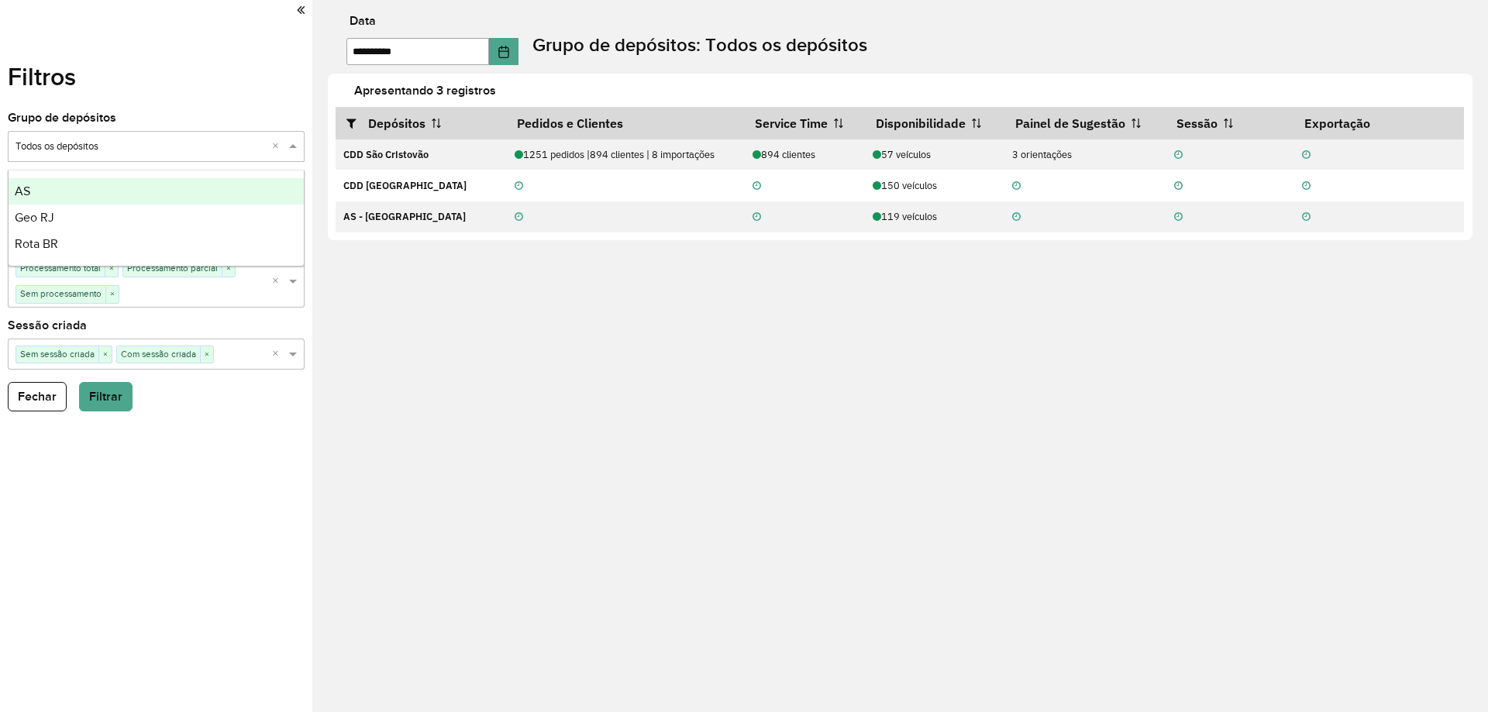
click at [176, 149] on input "text" at bounding box center [141, 148] width 250 height 16
click at [134, 185] on div "AS" at bounding box center [156, 191] width 295 height 26
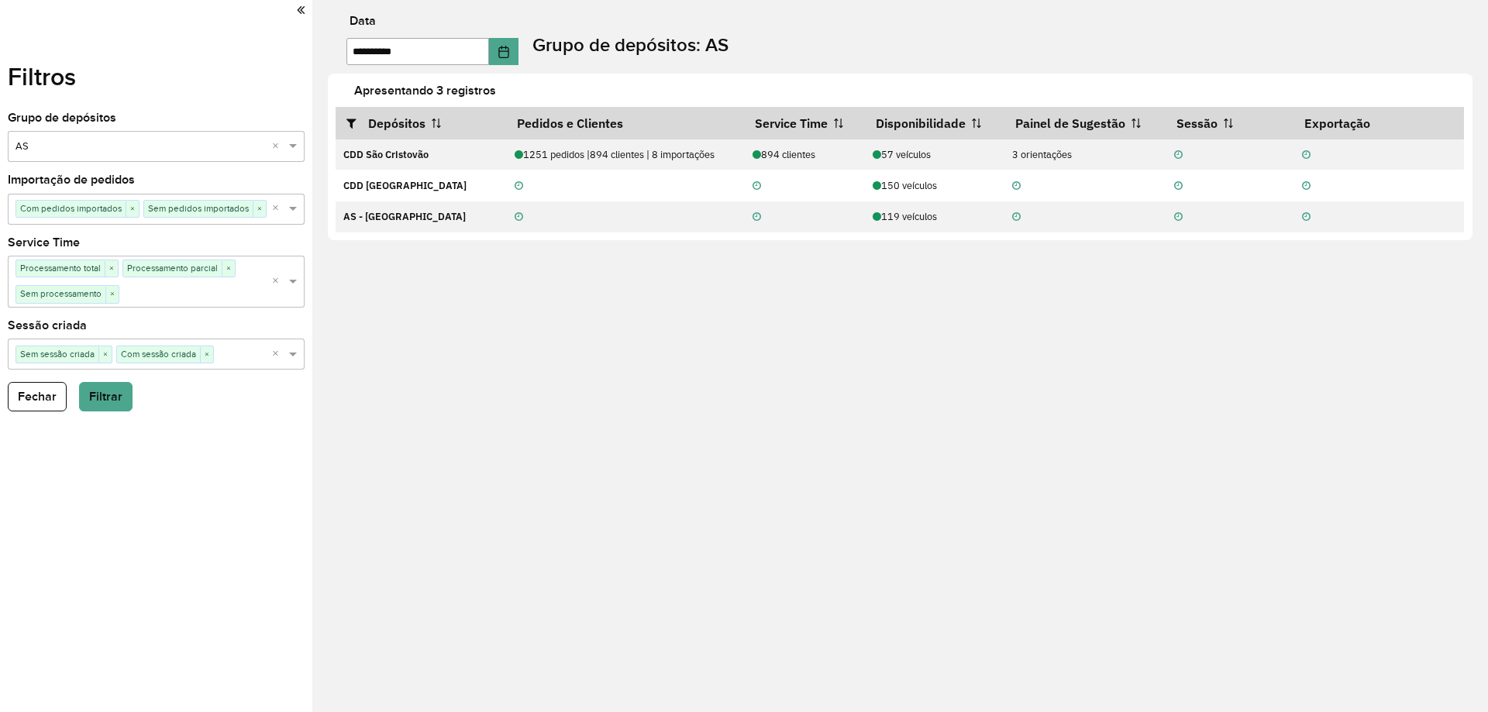
click at [496, 376] on div "**********" at bounding box center [900, 356] width 1176 height 712
